Goal: Transaction & Acquisition: Purchase product/service

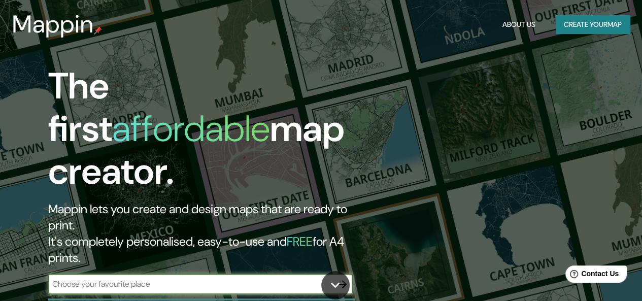
click at [320, 278] on input "text" at bounding box center [190, 284] width 284 height 12
click at [159, 278] on input "text" at bounding box center [190, 284] width 284 height 12
type input "[GEOGRAPHIC_DATA]"
click at [339, 274] on button "button" at bounding box center [342, 284] width 20 height 20
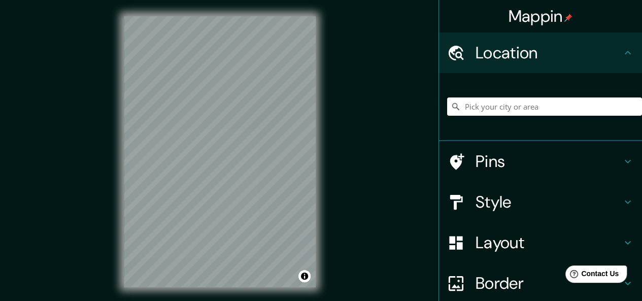
click at [547, 109] on input "Pick your city or area" at bounding box center [544, 106] width 195 height 18
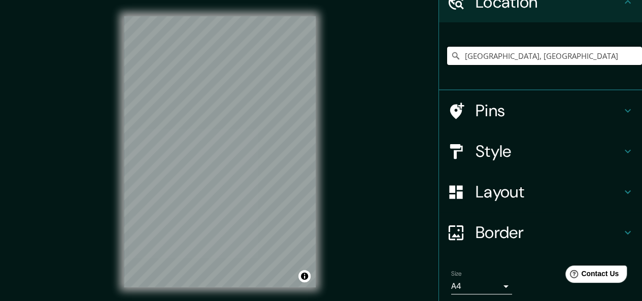
scroll to position [43, 0]
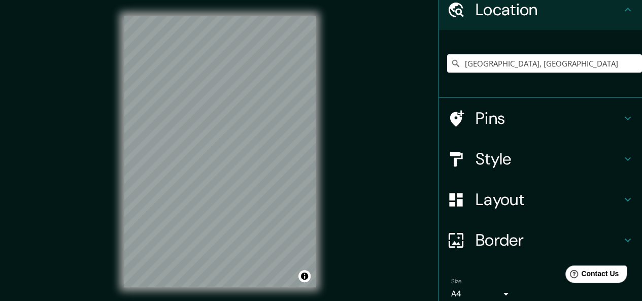
click at [570, 114] on h4 "Pins" at bounding box center [548, 118] width 146 height 20
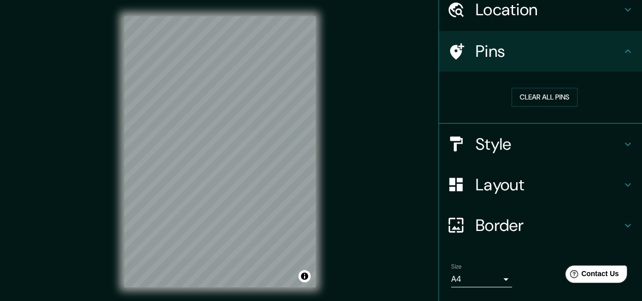
click at [533, 147] on h4 "Style" at bounding box center [548, 144] width 146 height 20
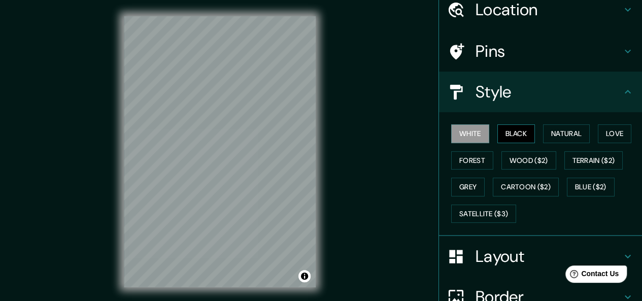
click at [517, 138] on button "Black" at bounding box center [516, 133] width 38 height 19
click at [560, 131] on button "Natural" at bounding box center [566, 133] width 47 height 19
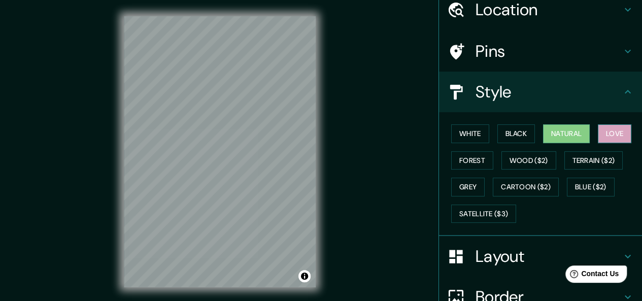
click at [610, 136] on button "Love" at bounding box center [613, 133] width 33 height 19
click at [479, 166] on button "Forest" at bounding box center [472, 160] width 42 height 19
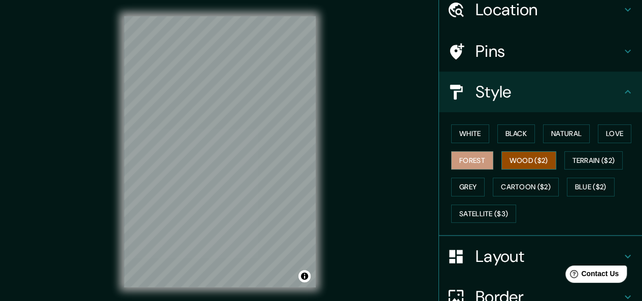
click at [529, 159] on button "Wood ($2)" at bounding box center [528, 160] width 55 height 19
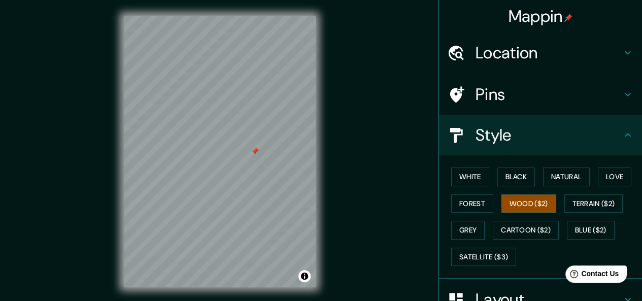
click at [621, 54] on icon at bounding box center [627, 53] width 12 height 12
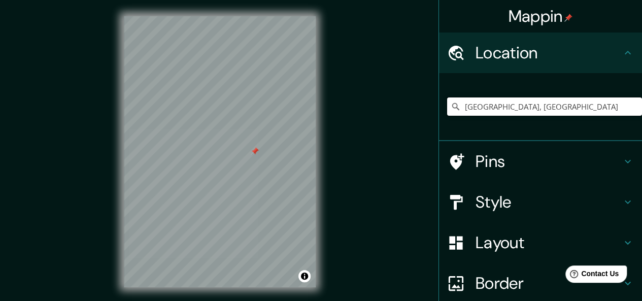
click at [549, 101] on input "[GEOGRAPHIC_DATA], [GEOGRAPHIC_DATA]" at bounding box center [544, 106] width 195 height 18
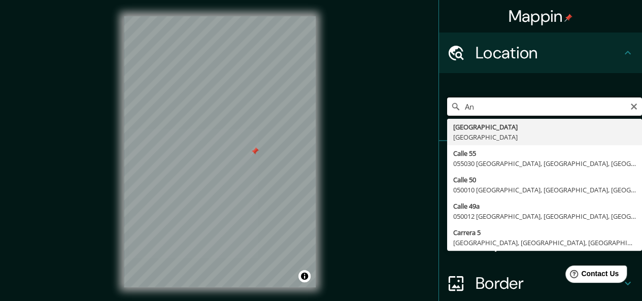
type input "A"
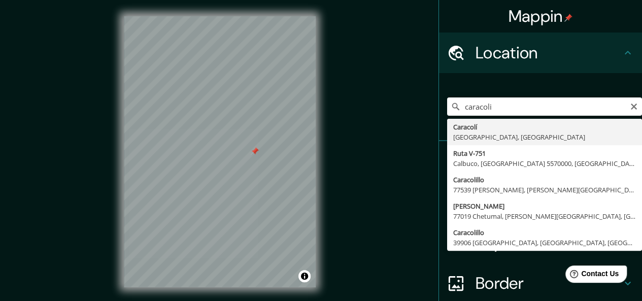
type input "Caracolí, [GEOGRAPHIC_DATA], [GEOGRAPHIC_DATA]"
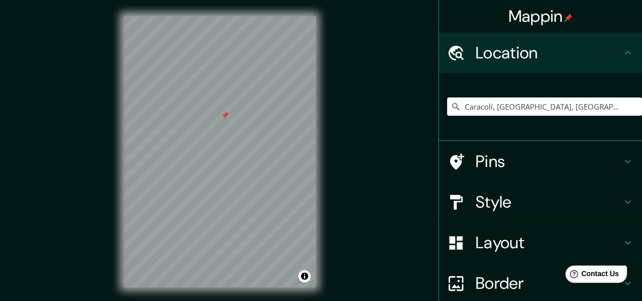
click at [523, 166] on h4 "Pins" at bounding box center [548, 161] width 146 height 20
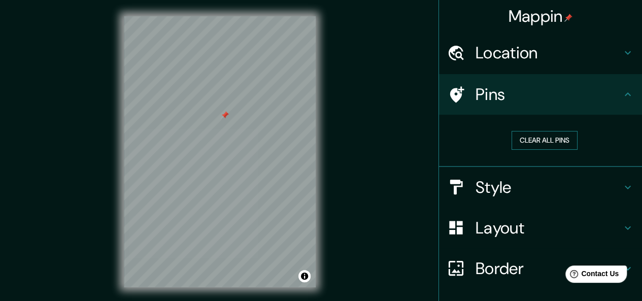
click at [542, 145] on button "Clear all pins" at bounding box center [544, 140] width 66 height 19
click at [549, 139] on button "Clear all pins" at bounding box center [544, 140] width 66 height 19
click at [621, 95] on icon at bounding box center [627, 94] width 12 height 12
click at [545, 190] on h4 "Style" at bounding box center [548, 187] width 146 height 20
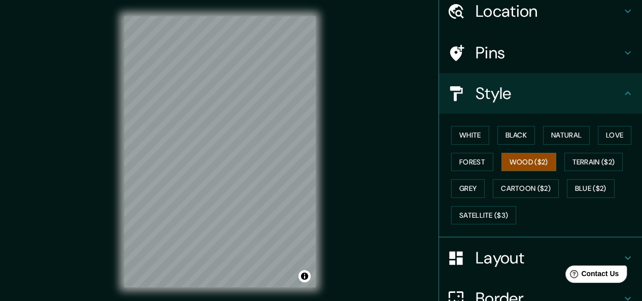
scroll to position [48, 0]
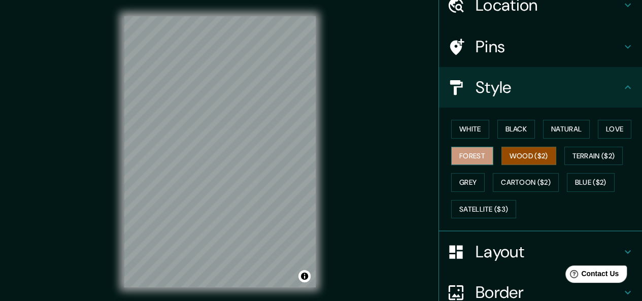
click at [471, 159] on button "Forest" at bounding box center [472, 156] width 42 height 19
click at [608, 129] on button "Love" at bounding box center [613, 129] width 33 height 19
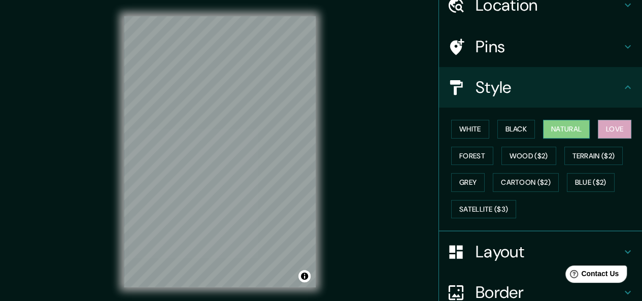
click at [559, 135] on button "Natural" at bounding box center [566, 129] width 47 height 19
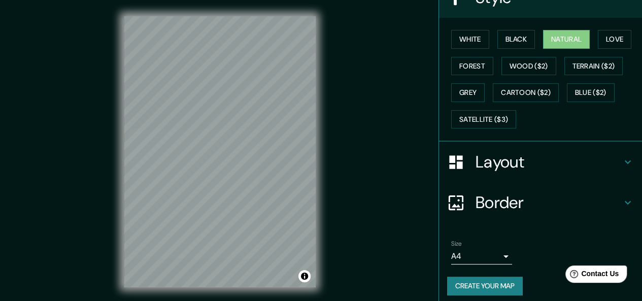
click at [534, 165] on h4 "Layout" at bounding box center [548, 162] width 146 height 20
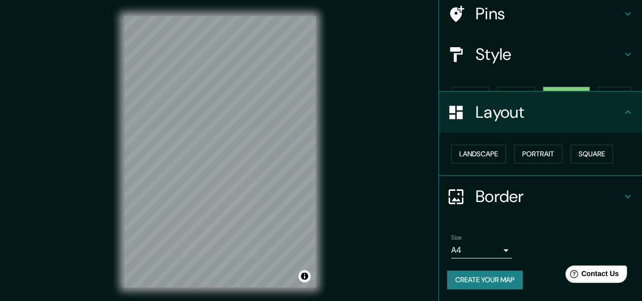
scroll to position [63, 0]
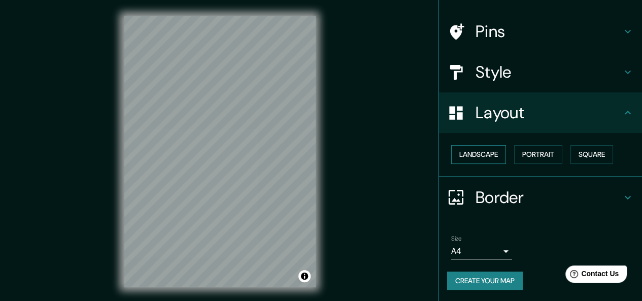
click at [486, 157] on button "Landscape" at bounding box center [478, 154] width 55 height 19
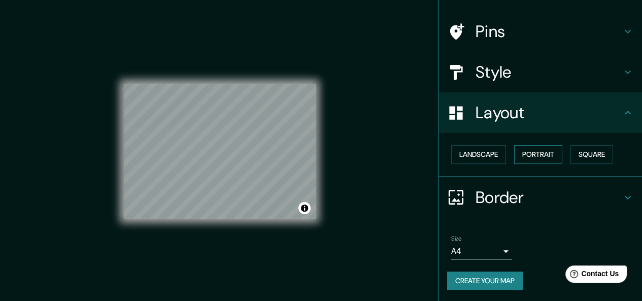
click at [540, 154] on button "Portrait" at bounding box center [538, 154] width 48 height 19
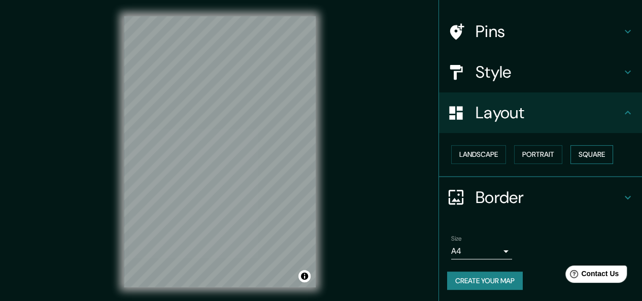
click at [595, 157] on button "Square" at bounding box center [591, 154] width 43 height 19
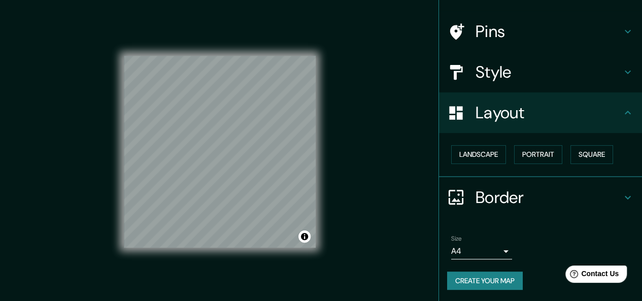
click at [502, 198] on h4 "Border" at bounding box center [548, 197] width 146 height 20
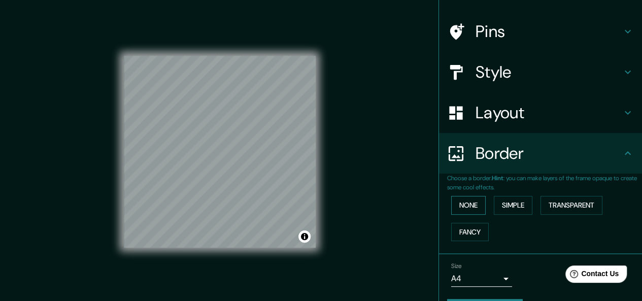
click at [468, 201] on button "None" at bounding box center [468, 205] width 34 height 19
click at [520, 204] on button "Simple" at bounding box center [512, 205] width 39 height 19
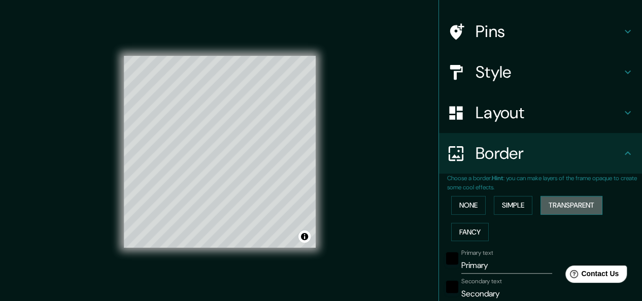
click at [569, 211] on button "Transparent" at bounding box center [571, 205] width 62 height 19
click at [472, 233] on button "Fancy" at bounding box center [470, 232] width 38 height 19
click at [466, 206] on button "None" at bounding box center [468, 205] width 34 height 19
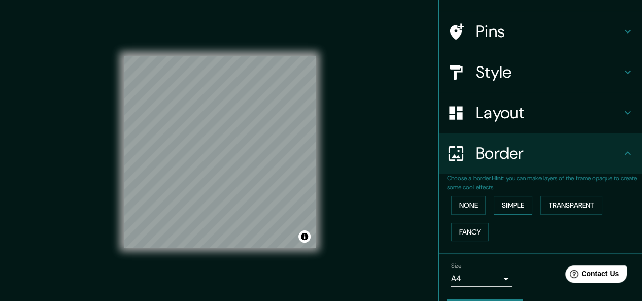
click at [510, 208] on button "Simple" at bounding box center [512, 205] width 39 height 19
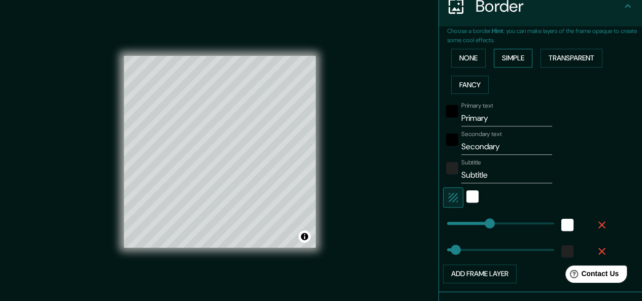
scroll to position [212, 0]
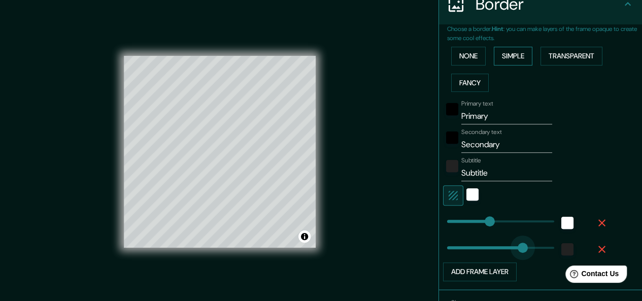
type input "260"
type input "151"
click at [507, 119] on input "Primary" at bounding box center [506, 116] width 91 height 16
type input "Primar"
type input "151"
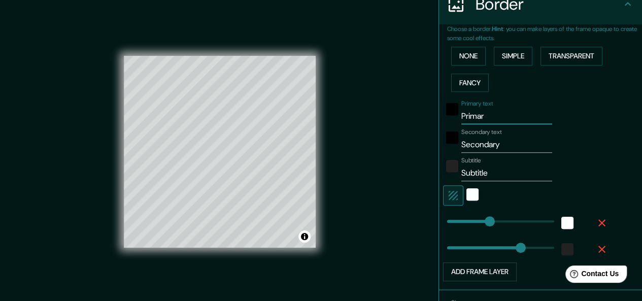
type input "Prima"
type input "151"
type input "Prima"
type input "55"
type input "0"
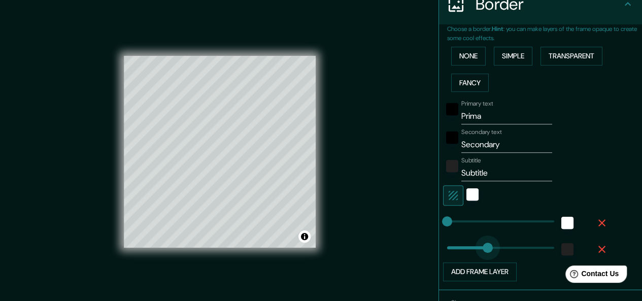
type input "53"
type input "117"
click at [505, 119] on input "Prima" at bounding box center [506, 116] width 91 height 16
type input "P"
type input "caracol"
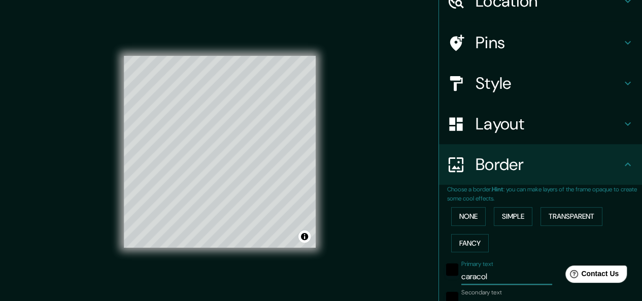
scroll to position [0, 0]
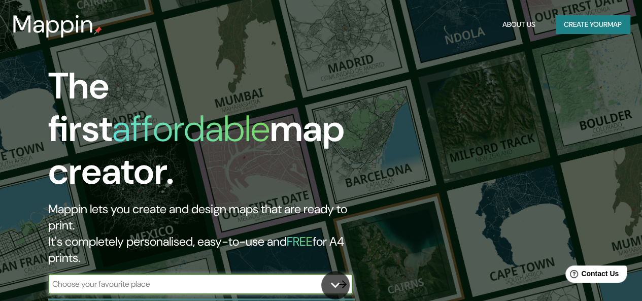
click at [184, 278] on input "text" at bounding box center [190, 284] width 284 height 12
type input "caracoli [GEOGRAPHIC_DATA]"
click at [343, 278] on icon "button" at bounding box center [342, 284] width 12 height 12
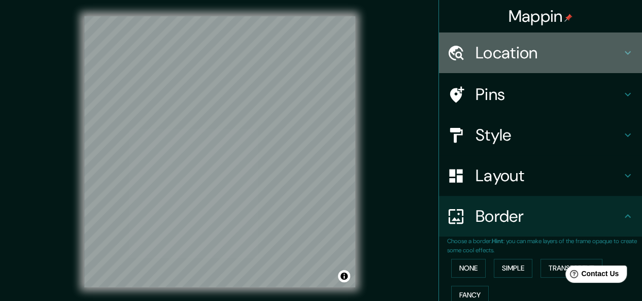
click at [625, 58] on icon at bounding box center [627, 53] width 12 height 12
type input "184"
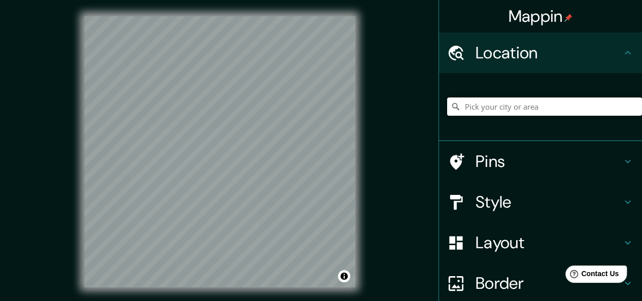
click at [564, 110] on input "Pick your city or area" at bounding box center [544, 106] width 195 height 18
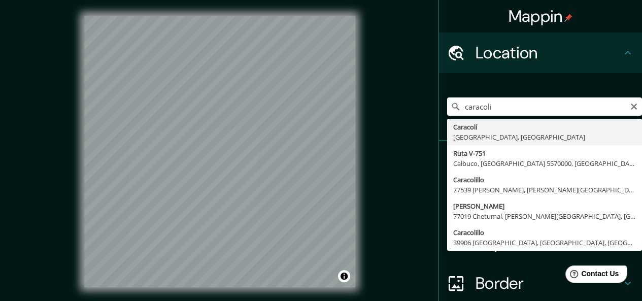
type input "Caracolí, [GEOGRAPHIC_DATA], [GEOGRAPHIC_DATA]"
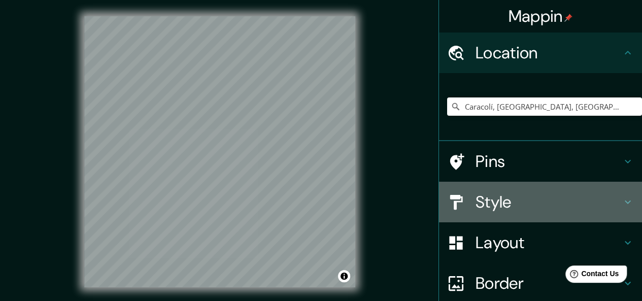
click at [608, 206] on h4 "Style" at bounding box center [548, 202] width 146 height 20
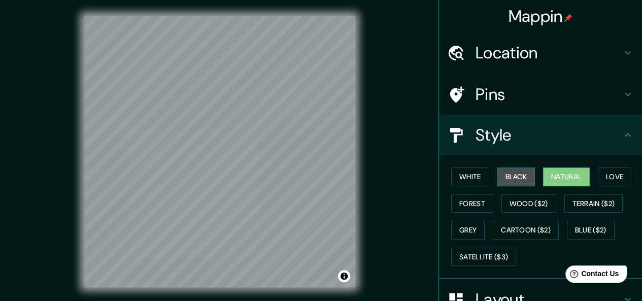
click at [515, 177] on button "Black" at bounding box center [516, 176] width 38 height 19
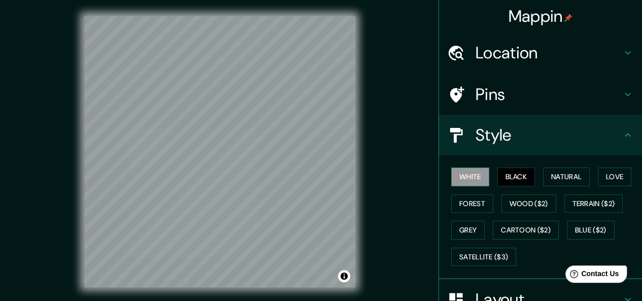
click at [469, 178] on button "White" at bounding box center [470, 176] width 38 height 19
click at [473, 204] on button "Forest" at bounding box center [472, 203] width 42 height 19
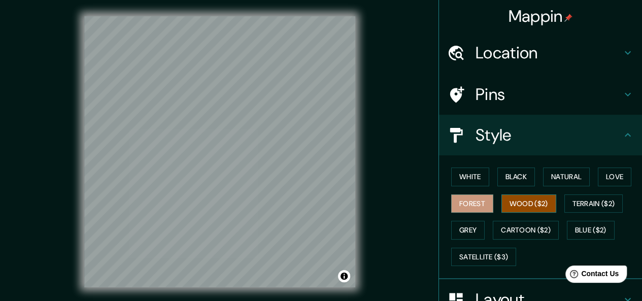
click at [532, 199] on button "Wood ($2)" at bounding box center [528, 203] width 55 height 19
click at [592, 208] on button "Terrain ($2)" at bounding box center [593, 203] width 59 height 19
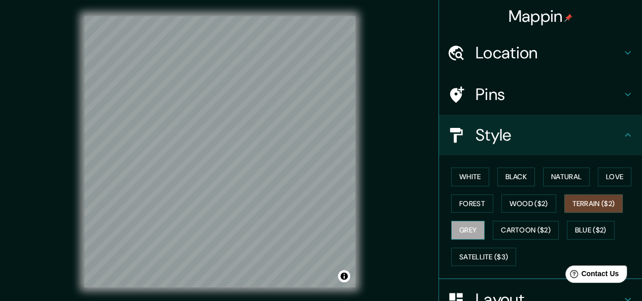
click at [471, 236] on button "Grey" at bounding box center [467, 230] width 33 height 19
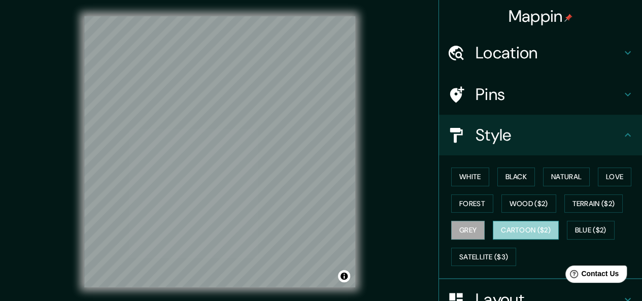
click at [528, 228] on button "Cartoon ($2)" at bounding box center [525, 230] width 66 height 19
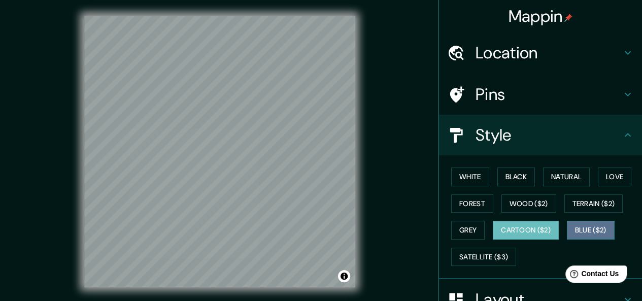
click at [583, 231] on button "Blue ($2)" at bounding box center [591, 230] width 48 height 19
click at [534, 228] on button "Cartoon ($2)" at bounding box center [525, 230] width 66 height 19
click at [587, 231] on button "Blue ($2)" at bounding box center [591, 230] width 48 height 19
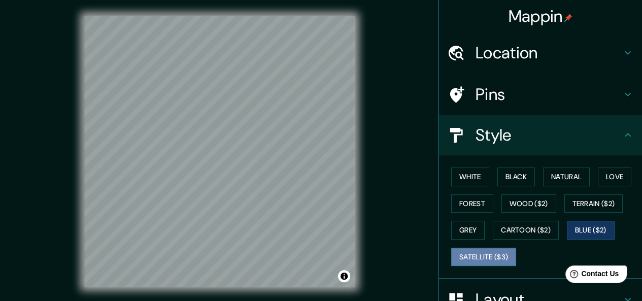
click at [495, 256] on button "Satellite ($3)" at bounding box center [483, 257] width 65 height 19
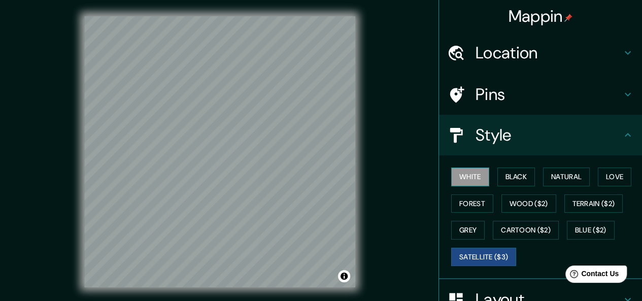
click at [474, 183] on button "White" at bounding box center [470, 176] width 38 height 19
click at [518, 181] on button "Black" at bounding box center [516, 176] width 38 height 19
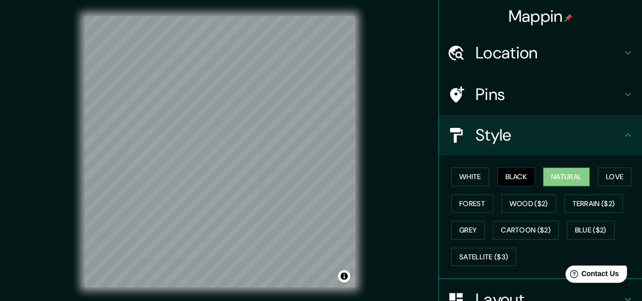
click at [556, 175] on button "Natural" at bounding box center [566, 176] width 47 height 19
click at [481, 209] on button "Forest" at bounding box center [472, 203] width 42 height 19
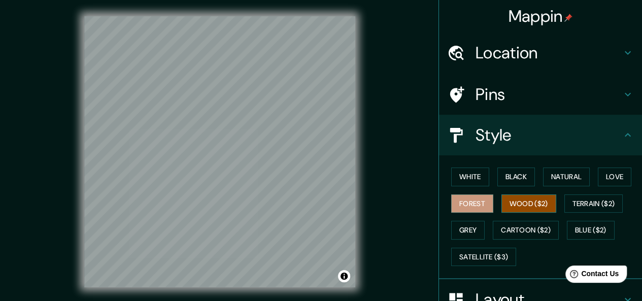
click at [529, 208] on button "Wood ($2)" at bounding box center [528, 203] width 55 height 19
click at [559, 57] on h4 "Location" at bounding box center [548, 53] width 146 height 20
type input "184"
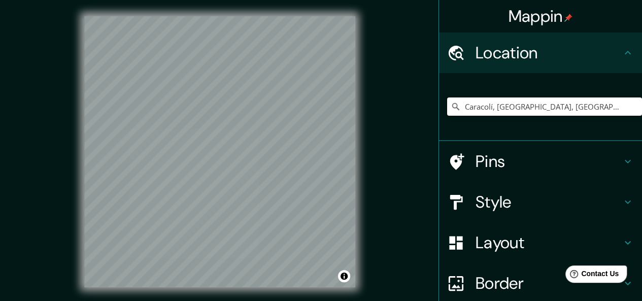
click at [588, 105] on input "Caracolí, [GEOGRAPHIC_DATA], [GEOGRAPHIC_DATA]" at bounding box center [544, 106] width 195 height 18
click at [488, 108] on input "Caracolí, [GEOGRAPHIC_DATA], [GEOGRAPHIC_DATA]" at bounding box center [544, 106] width 195 height 18
click at [555, 125] on div "[GEOGRAPHIC_DATA], [GEOGRAPHIC_DATA]" at bounding box center [544, 106] width 195 height 51
click at [550, 102] on input "[GEOGRAPHIC_DATA], [GEOGRAPHIC_DATA]" at bounding box center [544, 106] width 195 height 18
click at [492, 108] on input "[GEOGRAPHIC_DATA], [GEOGRAPHIC_DATA]" at bounding box center [544, 106] width 195 height 18
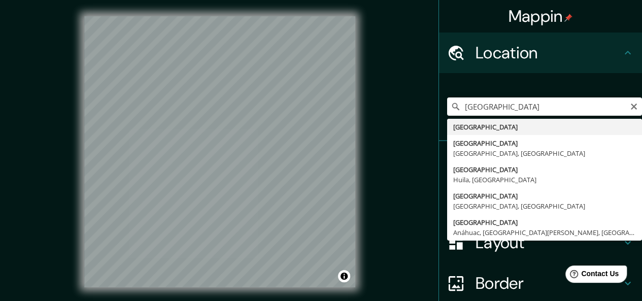
type input "[GEOGRAPHIC_DATA]"
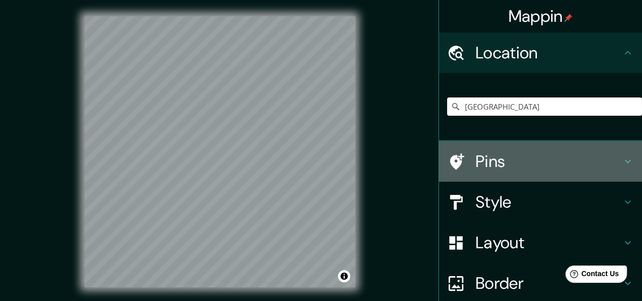
click at [553, 161] on h4 "Pins" at bounding box center [548, 161] width 146 height 20
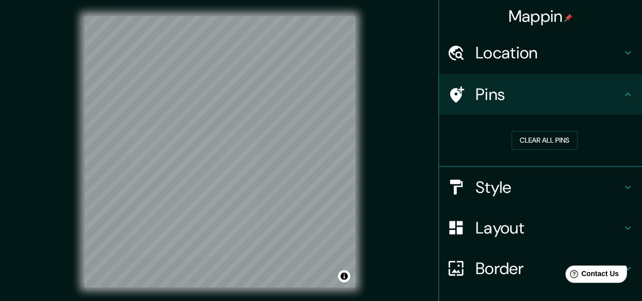
click at [518, 187] on h4 "Style" at bounding box center [548, 187] width 146 height 20
type input "184"
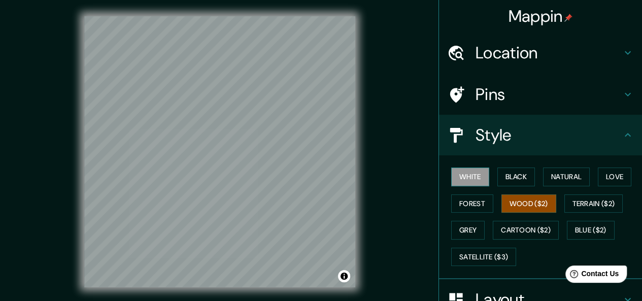
click at [471, 177] on button "White" at bounding box center [470, 176] width 38 height 19
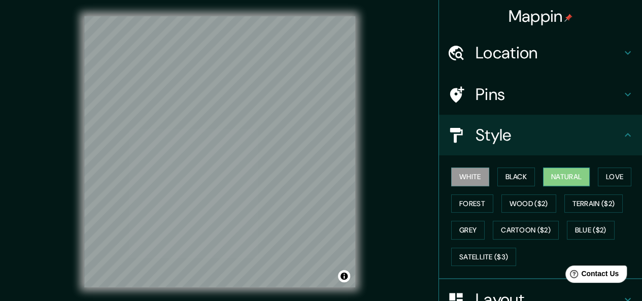
click at [569, 177] on button "Natural" at bounding box center [566, 176] width 47 height 19
click at [612, 184] on button "Love" at bounding box center [613, 176] width 33 height 19
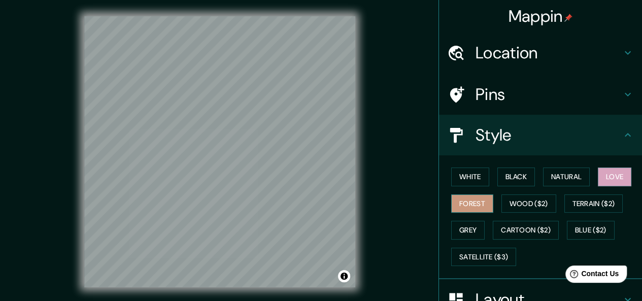
click at [468, 202] on button "Forest" at bounding box center [472, 203] width 42 height 19
click at [524, 204] on button "Wood ($2)" at bounding box center [528, 203] width 55 height 19
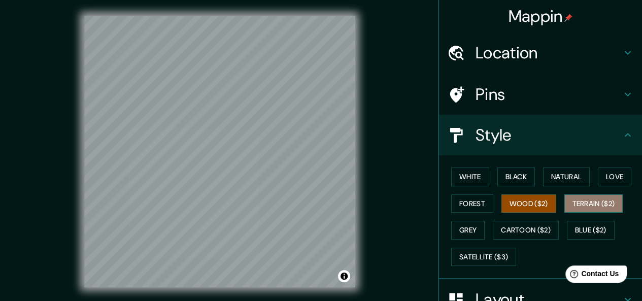
click at [591, 206] on button "Terrain ($2)" at bounding box center [593, 203] width 59 height 19
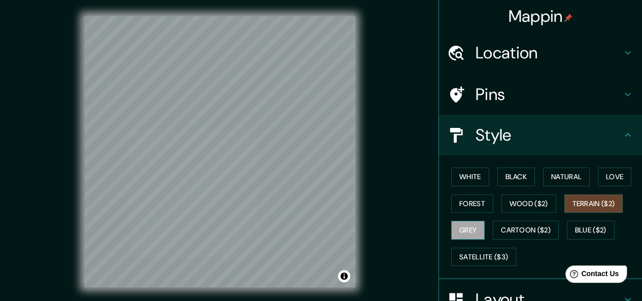
click at [476, 229] on button "Grey" at bounding box center [467, 230] width 33 height 19
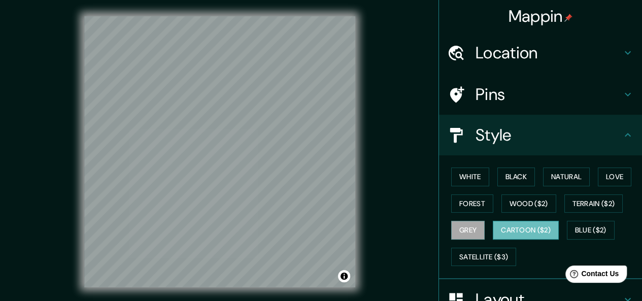
click at [523, 231] on button "Cartoon ($2)" at bounding box center [525, 230] width 66 height 19
